Goal: Task Accomplishment & Management: Manage account settings

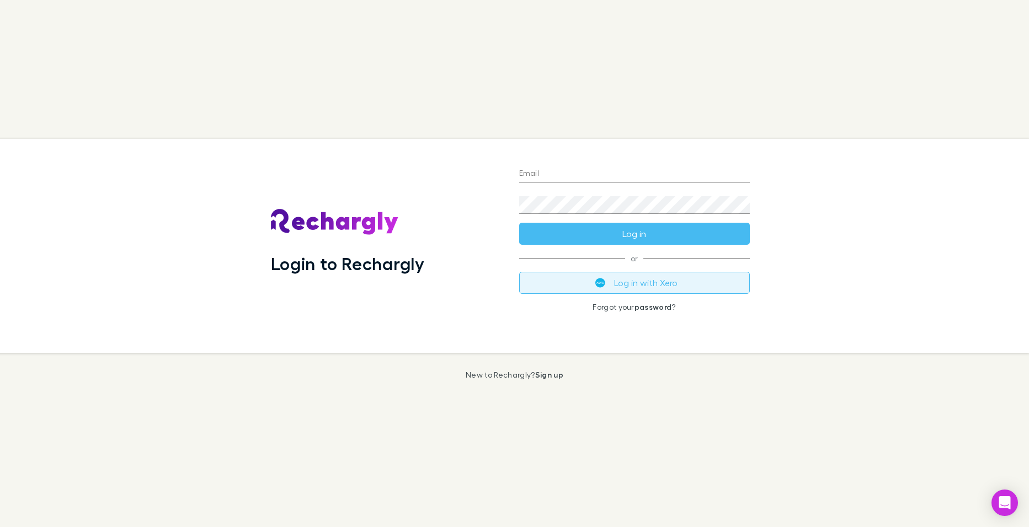
click at [667, 281] on button "Log in with Xero" at bounding box center [634, 283] width 231 height 22
